Goal: Use online tool/utility: Utilize a website feature to perform a specific function

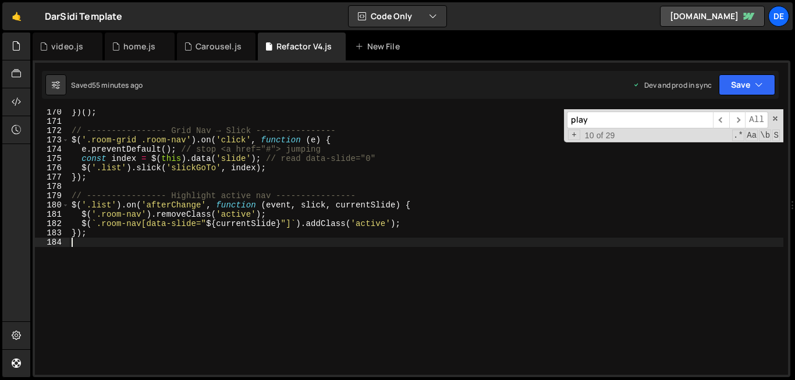
scroll to position [2617, 0]
type textarea "});"
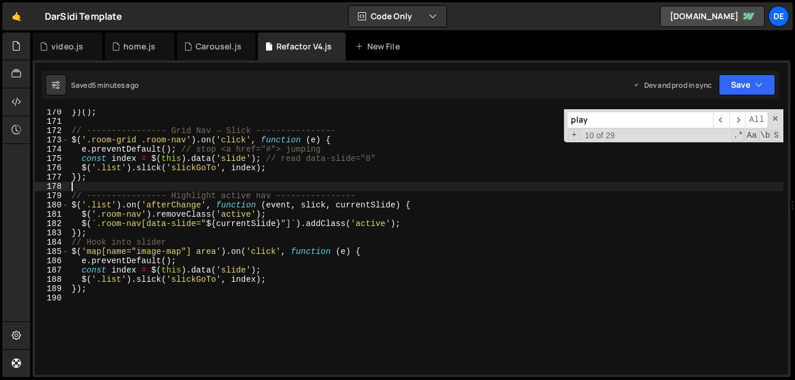
click at [398, 190] on div "}) ( ) ; // ---------------- Grid Nav → Slick ---------------- $ ( '.room-grid …" at bounding box center [426, 250] width 714 height 284
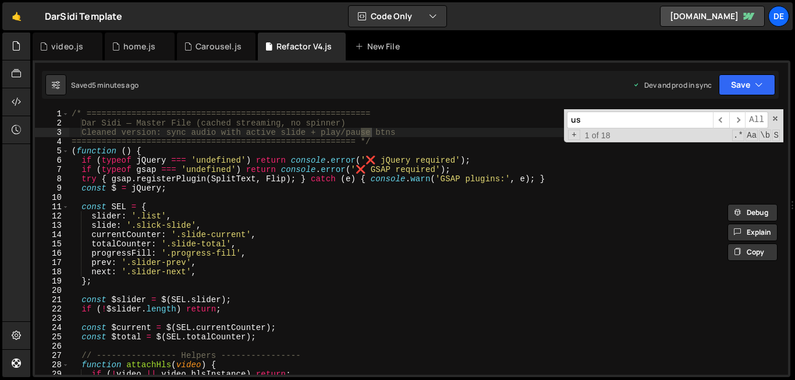
scroll to position [0, 0]
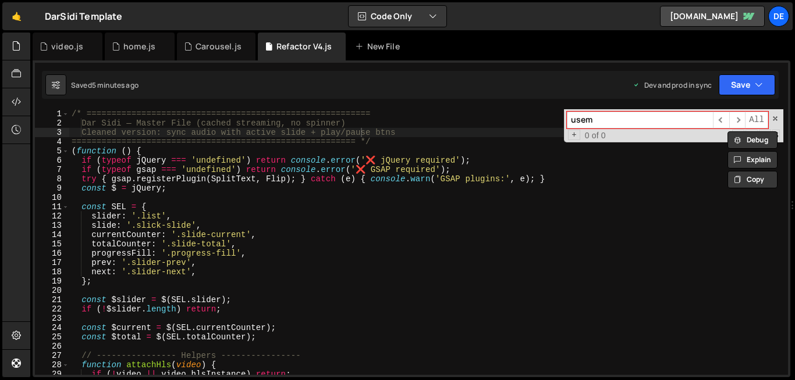
type input "usem"
type textarea "if (typeof gsap === 'undefined') return console.error('❌ GSAP required');"
click at [343, 174] on div "/* ========================================================= Dar Sidi — Master …" at bounding box center [426, 251] width 714 height 284
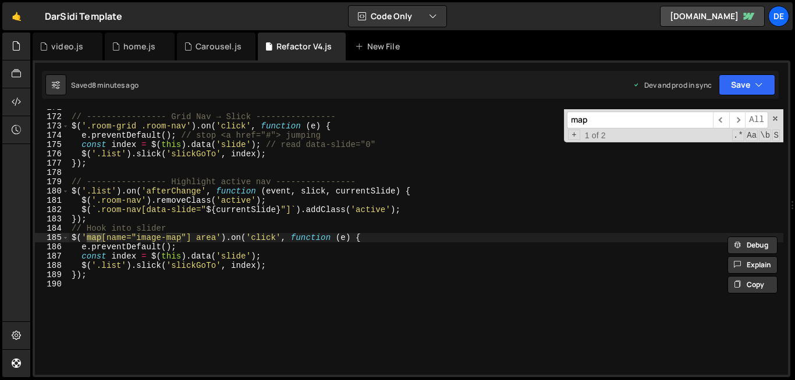
scroll to position [1589, 0]
type input "map"
click at [101, 304] on div "// ---------------- Grid Nav → Slick ---------------- $ ( '.room-grid .room-nav…" at bounding box center [426, 245] width 714 height 284
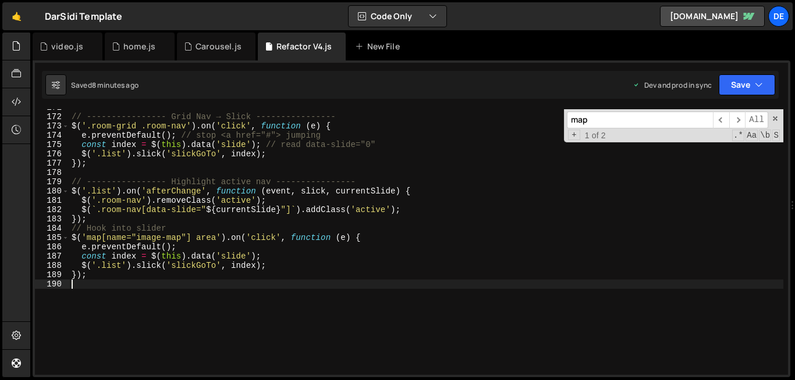
paste textarea "});"
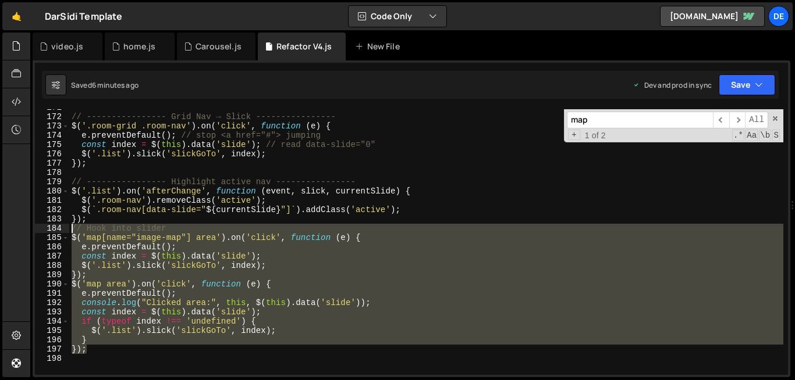
drag, startPoint x: 135, startPoint y: 351, endPoint x: 38, endPoint y: 230, distance: 154.8
click at [38, 230] on div "}); 171 172 173 174 175 176 177 178 179 180 181 182 183 184 185 186 187 188 189…" at bounding box center [411, 242] width 753 height 266
type textarea "// Hook into slider $('map[name="image-map"] area').on('click', function (e) {"
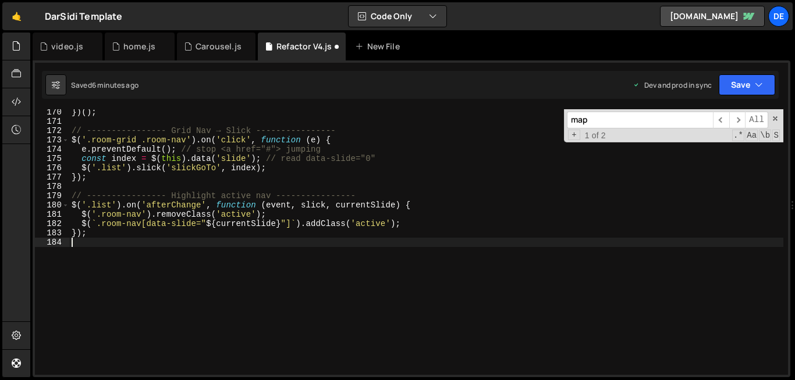
scroll to position [1575, 0]
